Goal: Task Accomplishment & Management: Complete application form

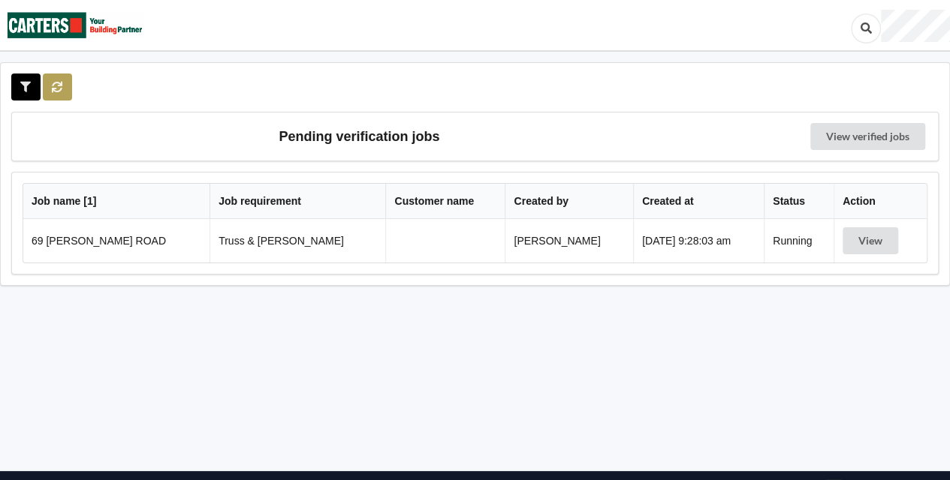
click at [66, 90] on button at bounding box center [57, 87] width 29 height 27
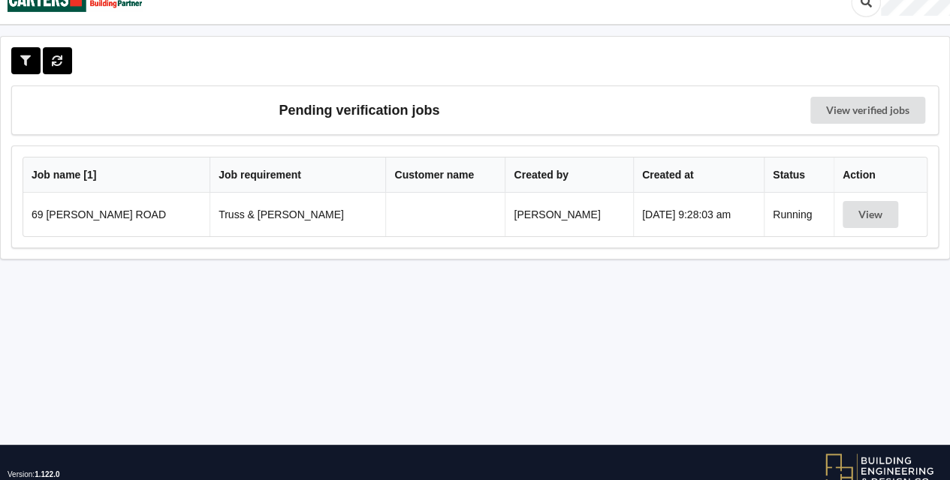
scroll to position [27, 0]
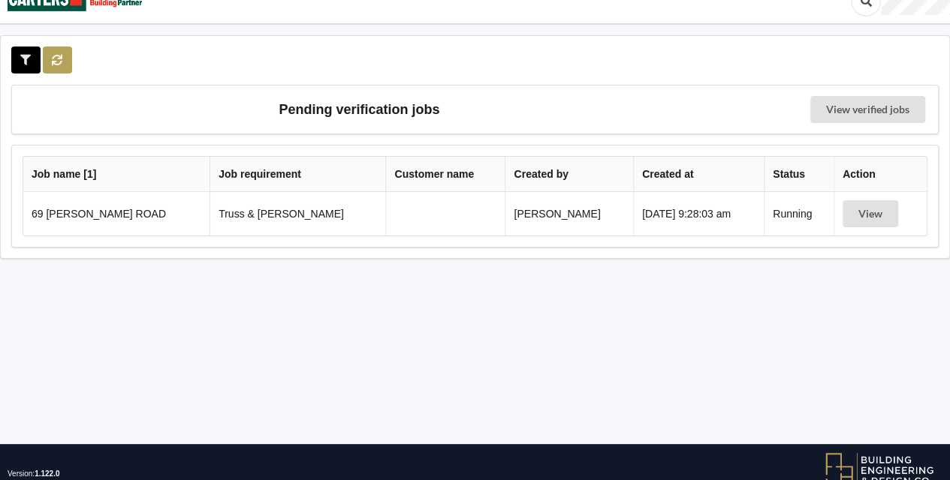
click at [68, 68] on button at bounding box center [57, 60] width 29 height 27
click at [67, 56] on button at bounding box center [57, 60] width 29 height 27
click at [65, 63] on button at bounding box center [57, 60] width 29 height 27
click at [66, 63] on button at bounding box center [57, 60] width 29 height 27
click at [53, 67] on button at bounding box center [57, 60] width 29 height 27
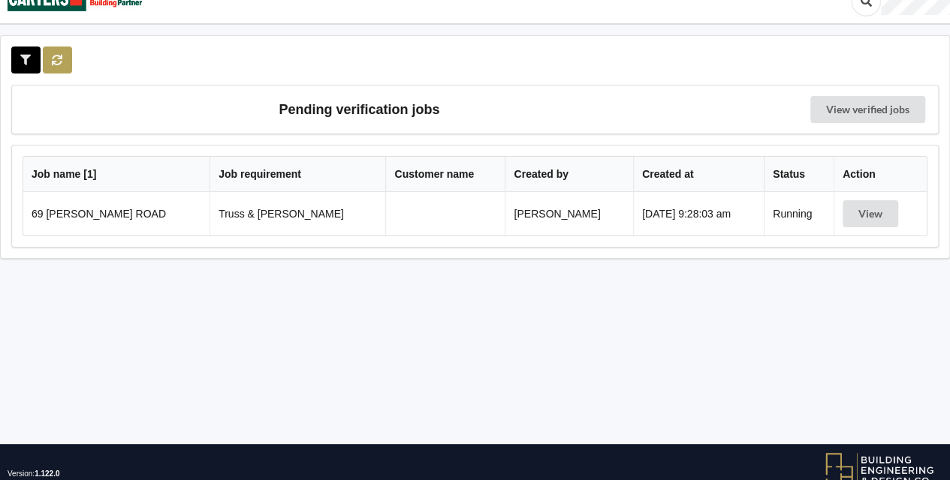
click at [57, 59] on icon at bounding box center [57, 59] width 13 height 9
click at [52, 60] on icon at bounding box center [57, 59] width 13 height 9
click at [60, 68] on button at bounding box center [57, 60] width 29 height 27
click at [63, 53] on button at bounding box center [57, 60] width 29 height 27
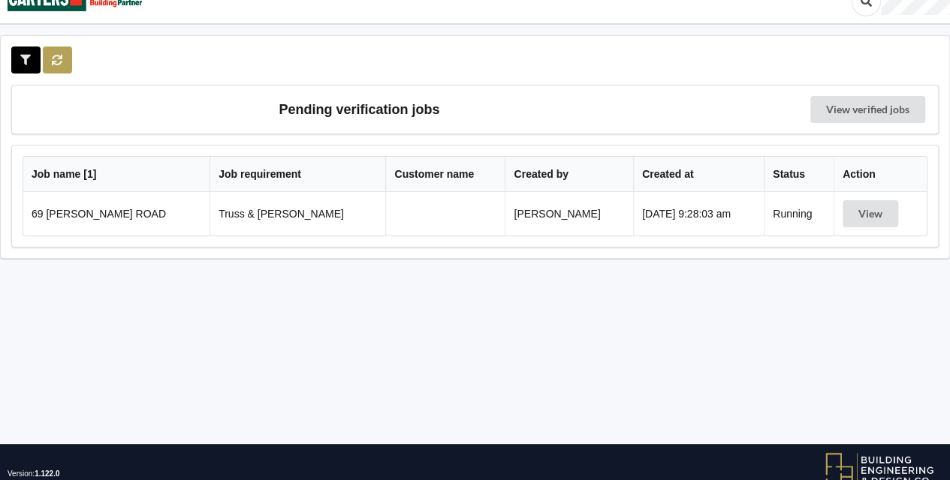
click at [63, 53] on button at bounding box center [57, 60] width 29 height 27
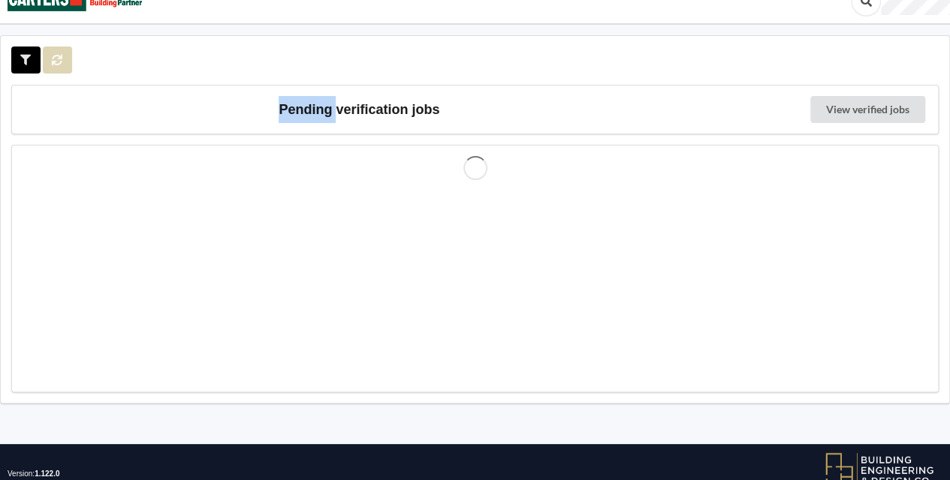
click at [63, 53] on div at bounding box center [42, 60] width 63 height 27
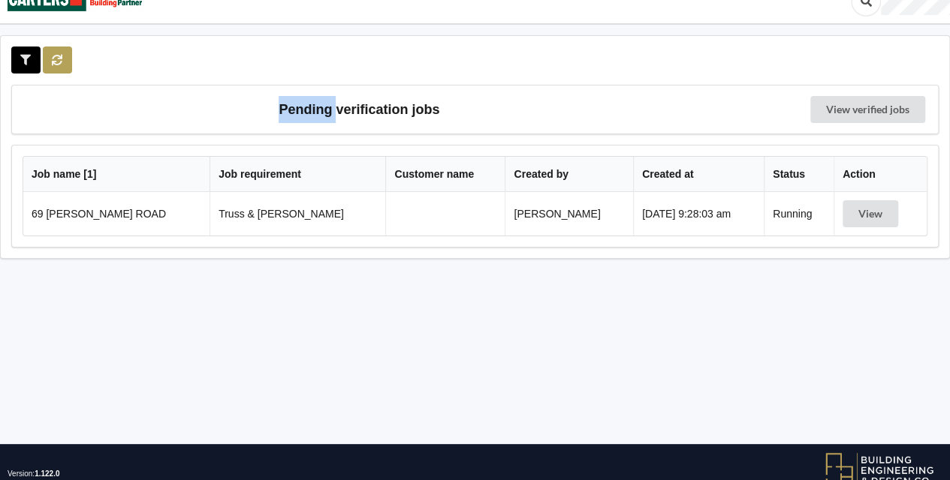
click at [63, 53] on button at bounding box center [57, 60] width 29 height 27
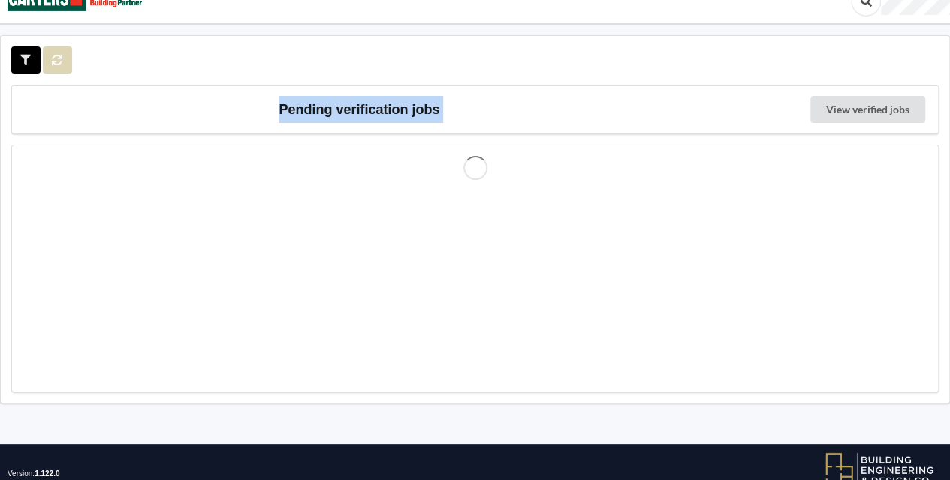
click at [63, 53] on div at bounding box center [42, 60] width 63 height 27
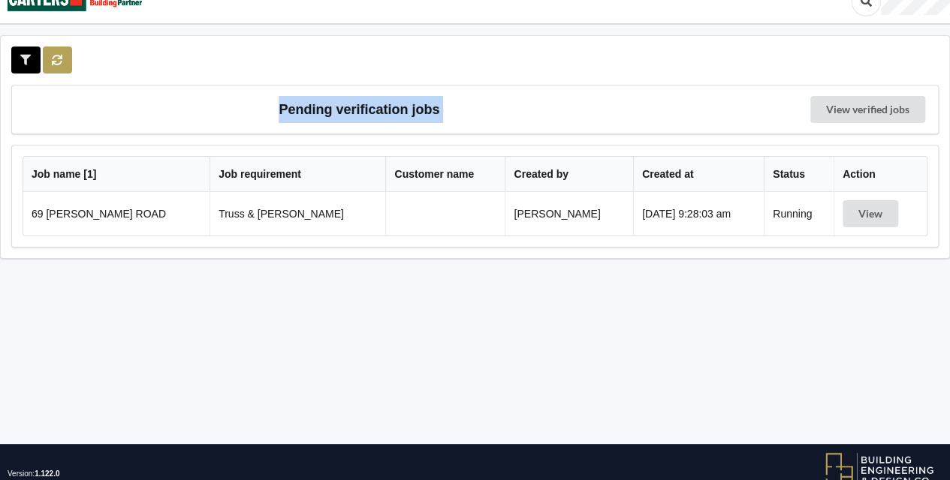
click at [63, 53] on button at bounding box center [57, 60] width 29 height 27
click at [63, 53] on div at bounding box center [42, 60] width 63 height 27
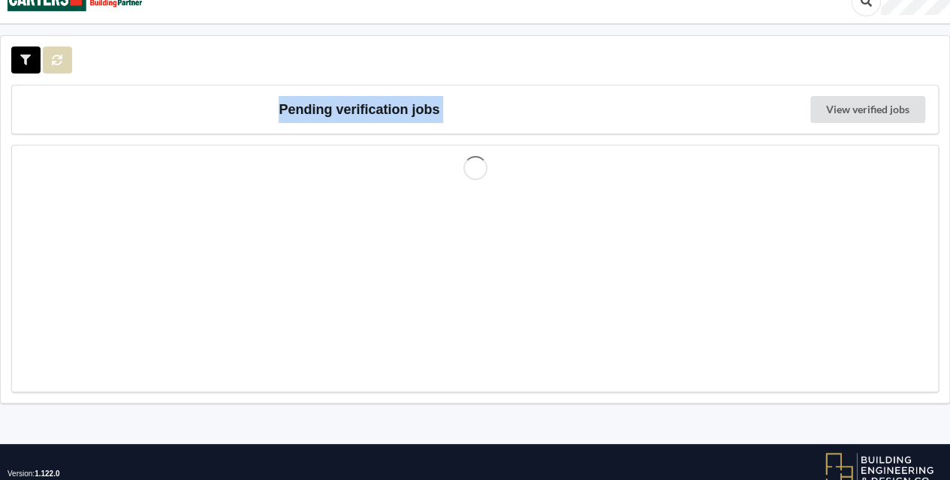
click at [63, 53] on button at bounding box center [57, 60] width 29 height 27
click at [63, 53] on div at bounding box center [42, 60] width 63 height 27
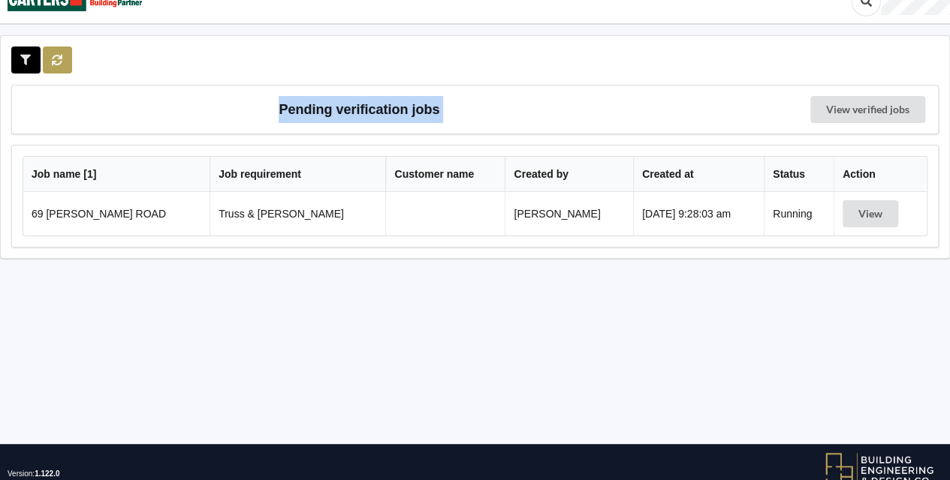
click at [63, 53] on button at bounding box center [57, 60] width 29 height 27
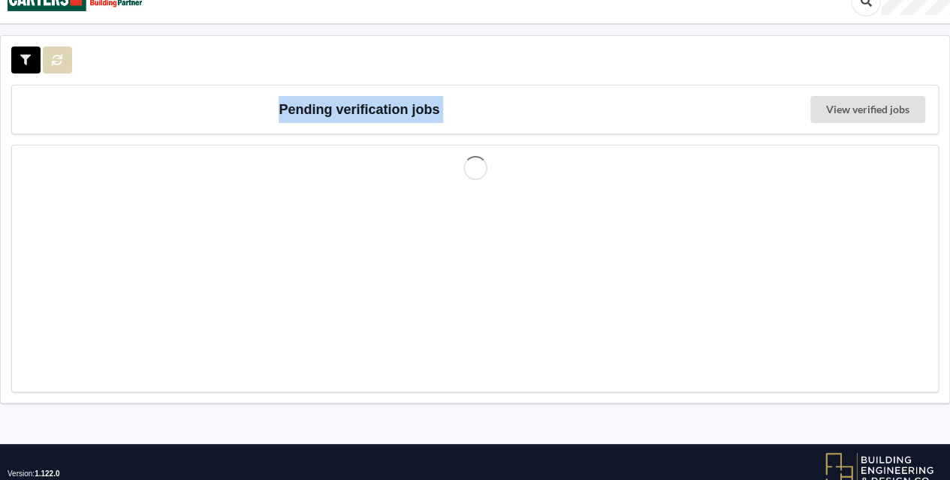
click at [63, 53] on div at bounding box center [42, 60] width 63 height 27
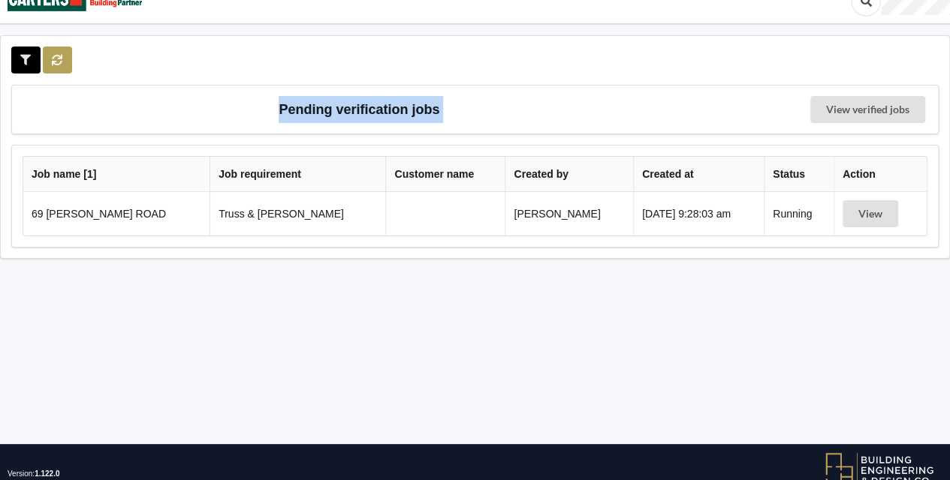
click at [63, 53] on button at bounding box center [57, 60] width 29 height 27
click at [63, 53] on div at bounding box center [42, 60] width 63 height 27
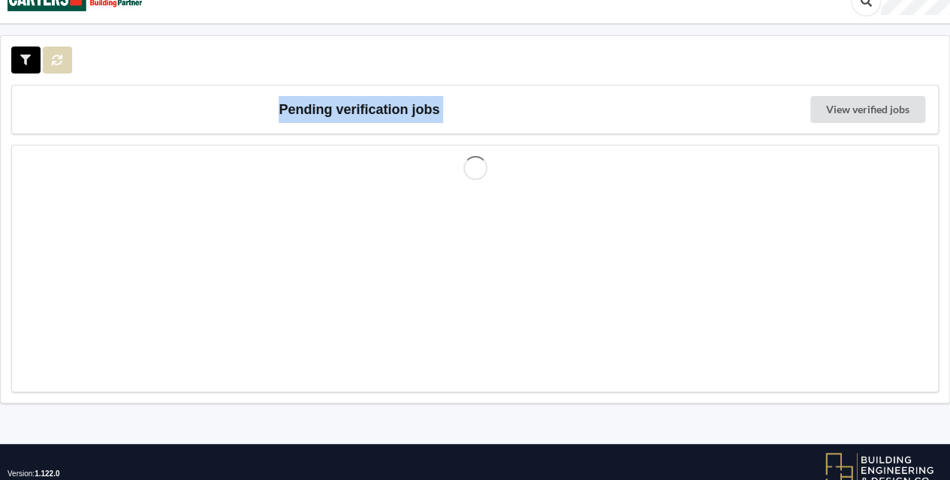
click at [63, 53] on div at bounding box center [42, 60] width 63 height 27
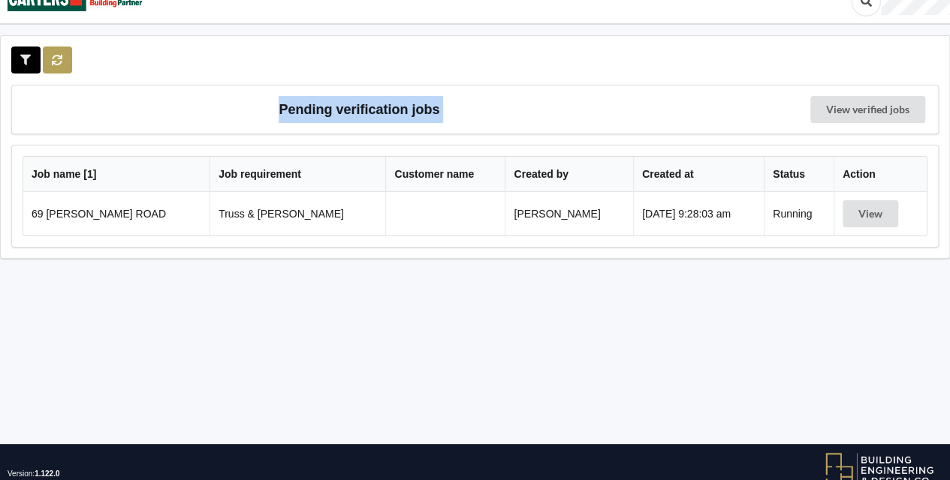
click at [63, 53] on button at bounding box center [57, 60] width 29 height 27
click at [63, 53] on div at bounding box center [42, 60] width 63 height 27
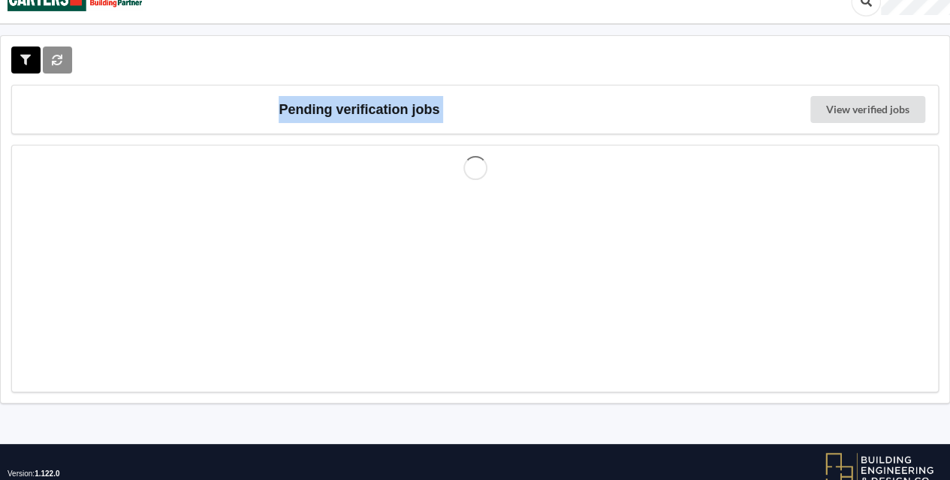
click at [63, 53] on div at bounding box center [42, 60] width 63 height 27
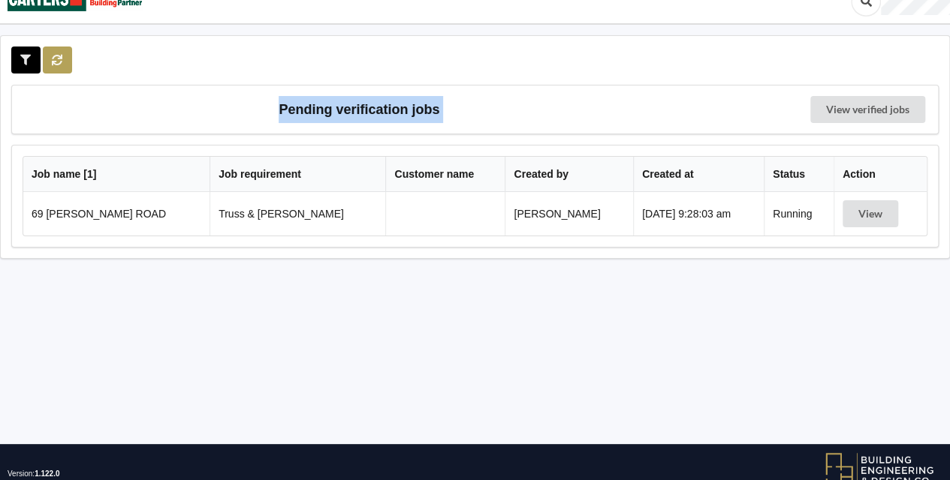
click at [63, 53] on button at bounding box center [57, 60] width 29 height 27
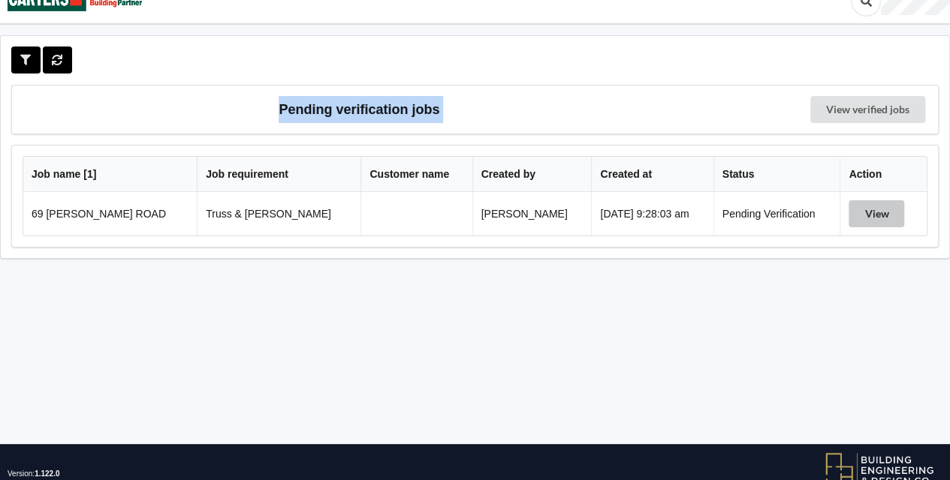
click at [869, 215] on button "View" at bounding box center [876, 213] width 56 height 27
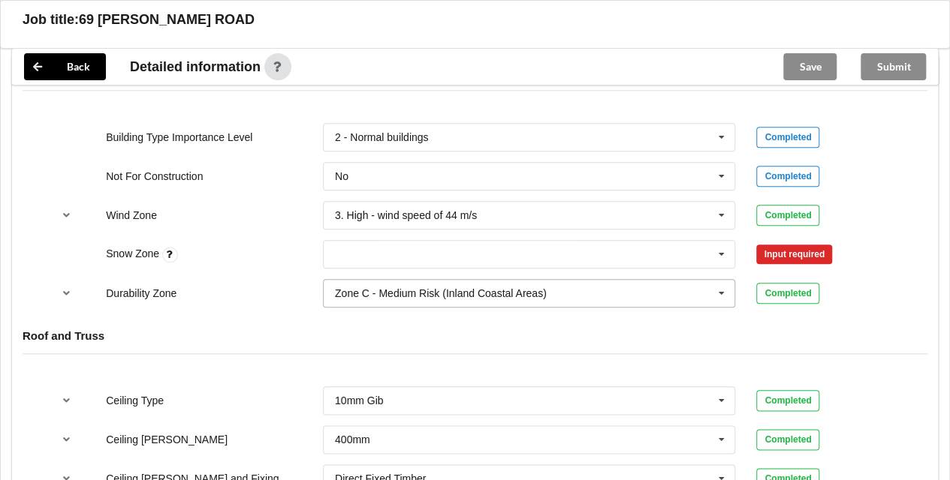
scroll to position [662, 0]
click at [719, 248] on icon at bounding box center [721, 254] width 23 height 28
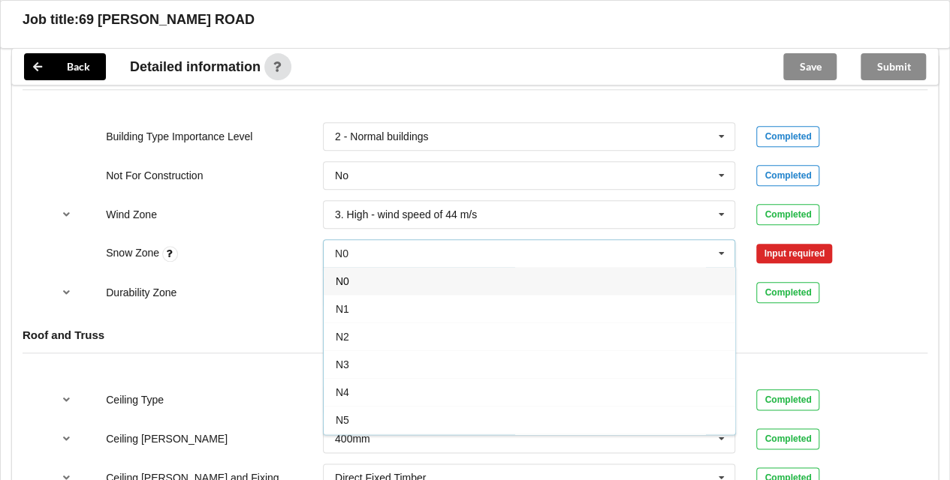
click at [440, 278] on div "N0" at bounding box center [529, 281] width 411 height 28
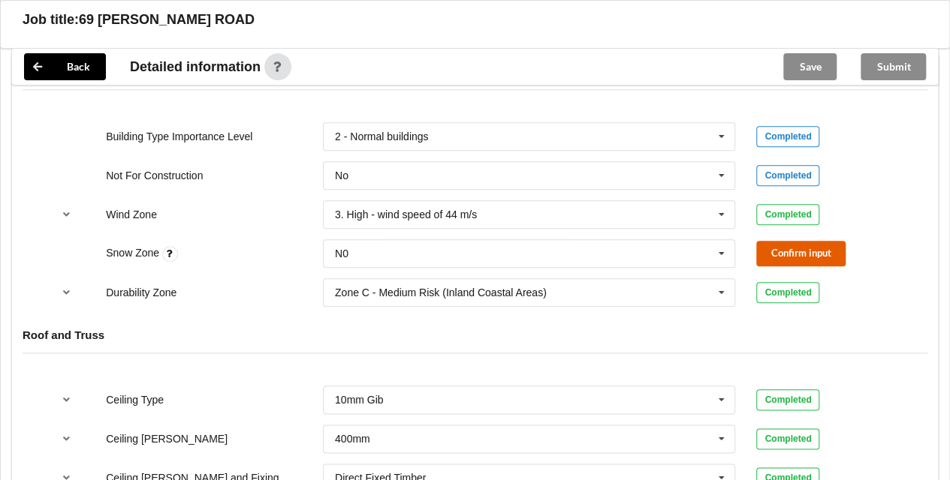
click at [794, 260] on button "Confirm input" at bounding box center [800, 253] width 89 height 25
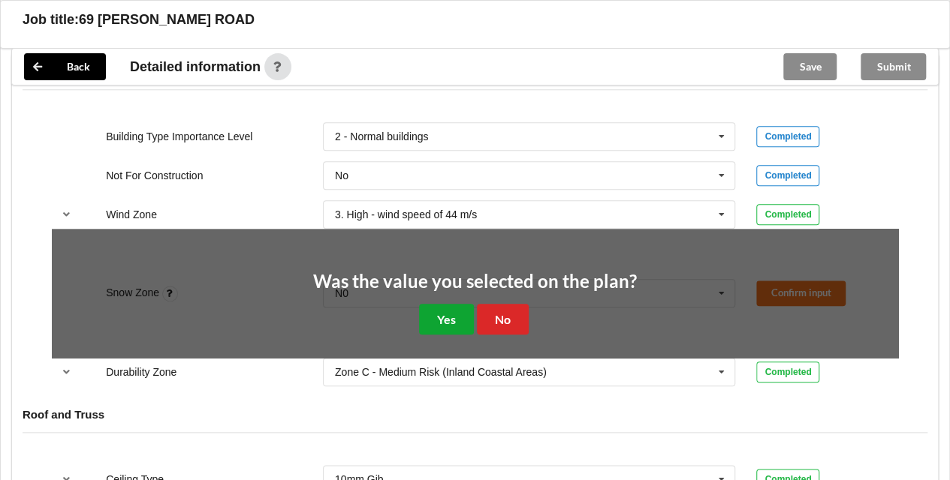
click at [452, 312] on button "Yes" at bounding box center [446, 319] width 55 height 31
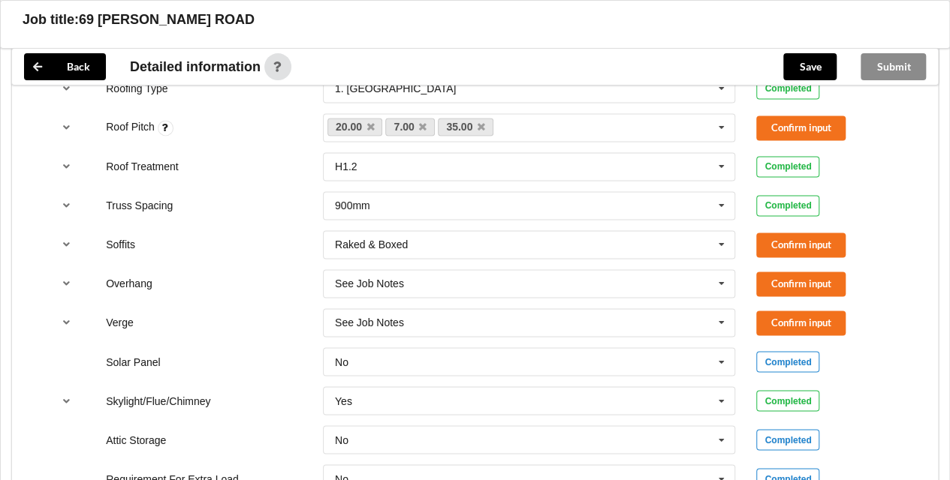
scroll to position [1090, 0]
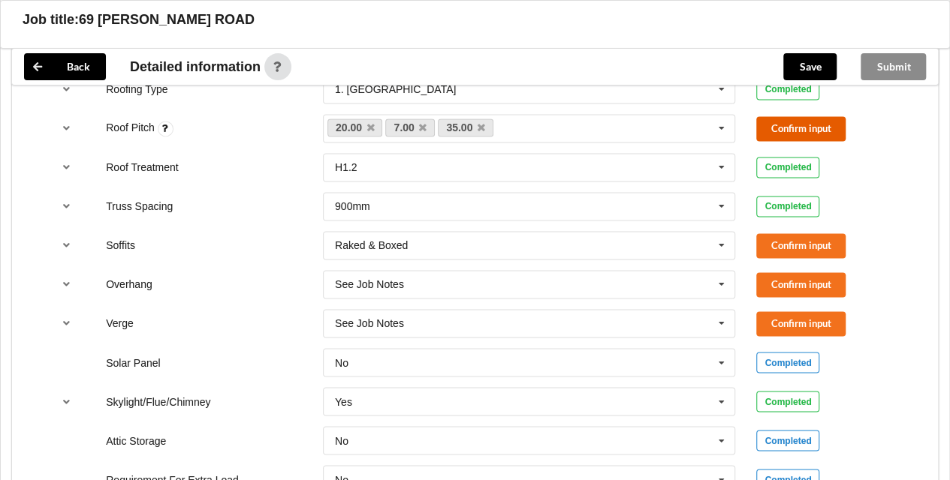
click at [816, 127] on button "Confirm input" at bounding box center [800, 128] width 89 height 25
click at [803, 237] on button "Confirm input" at bounding box center [800, 245] width 89 height 25
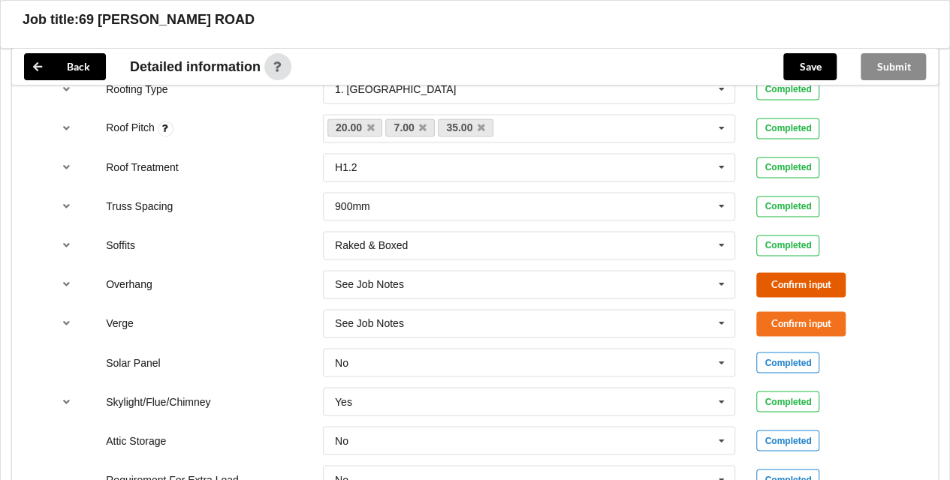
click at [788, 279] on button "Confirm input" at bounding box center [800, 284] width 89 height 25
click at [780, 318] on button "Confirm input" at bounding box center [800, 324] width 89 height 25
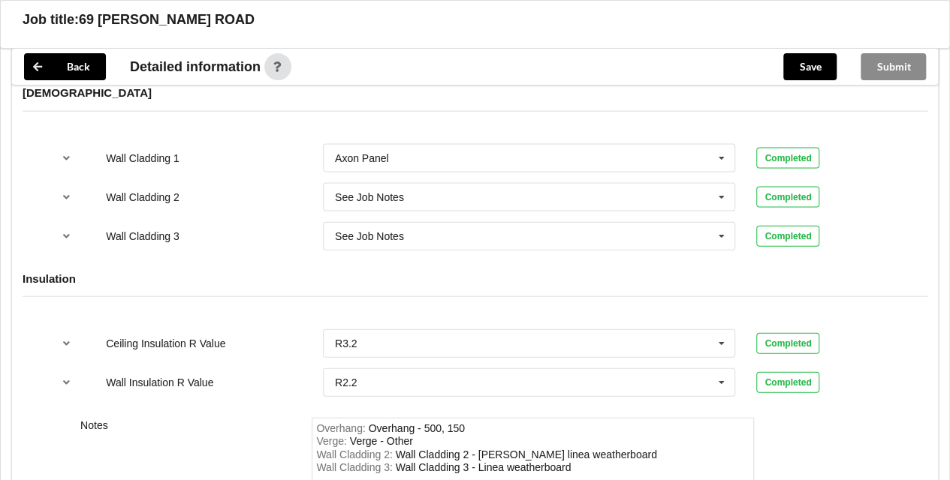
scroll to position [1775, 0]
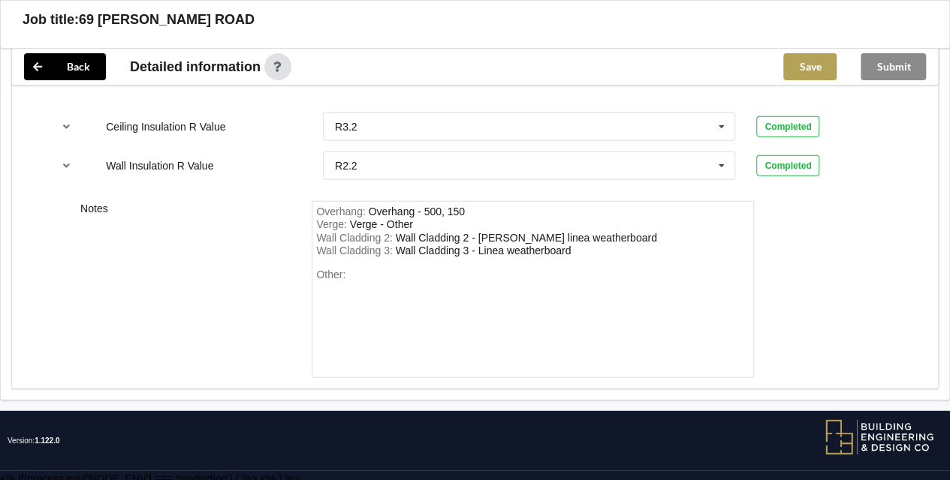
click at [808, 74] on button "Save" at bounding box center [809, 66] width 53 height 27
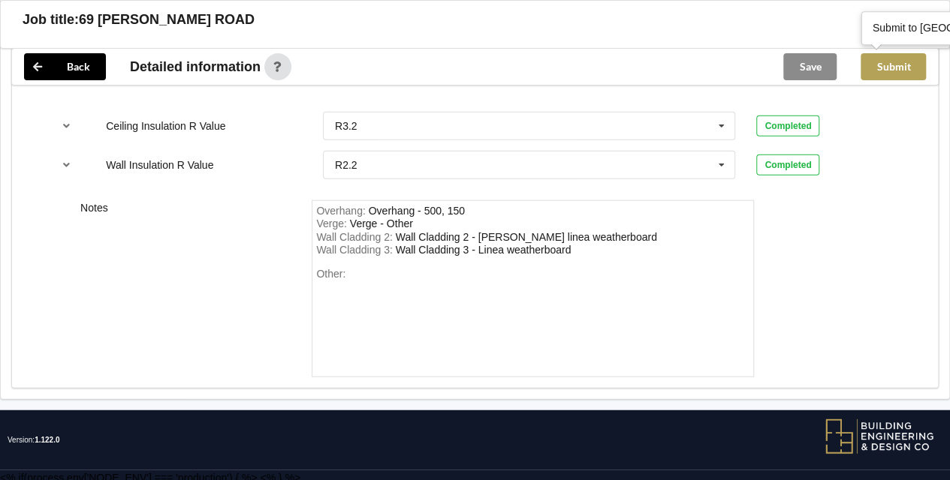
click at [890, 74] on button "Submit" at bounding box center [892, 66] width 65 height 27
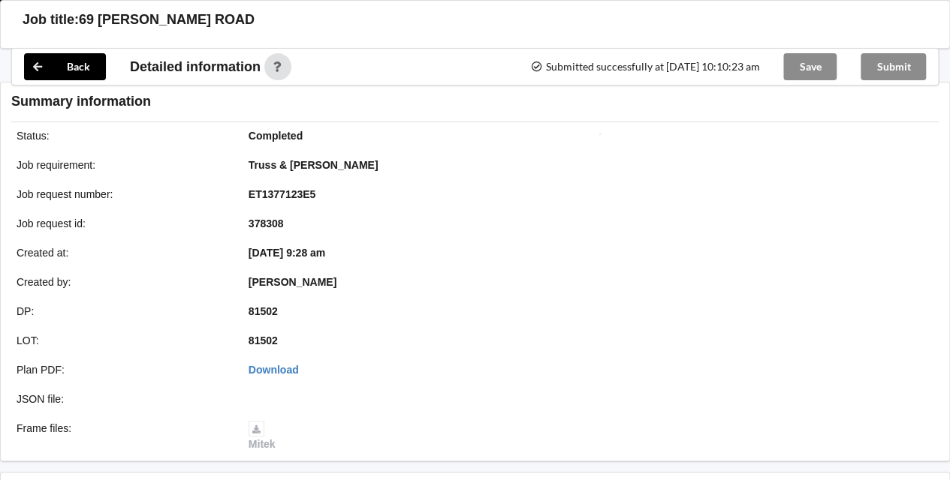
scroll to position [1707, 0]
